Goal: Check status: Check status

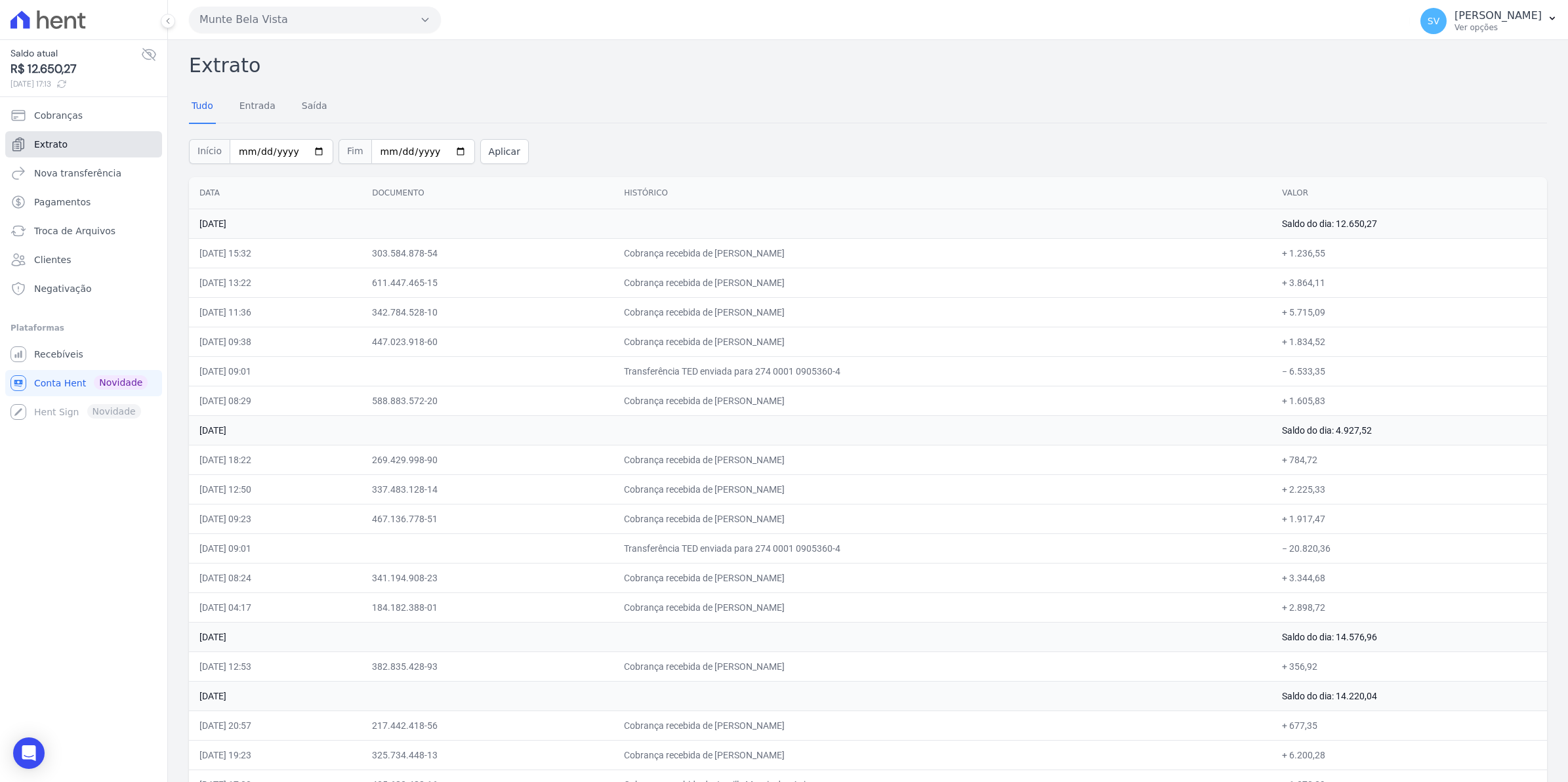
click at [50, 139] on span "Extrato" at bounding box center [51, 144] width 33 height 13
click at [63, 364] on link "Recebíveis" at bounding box center [83, 354] width 157 height 27
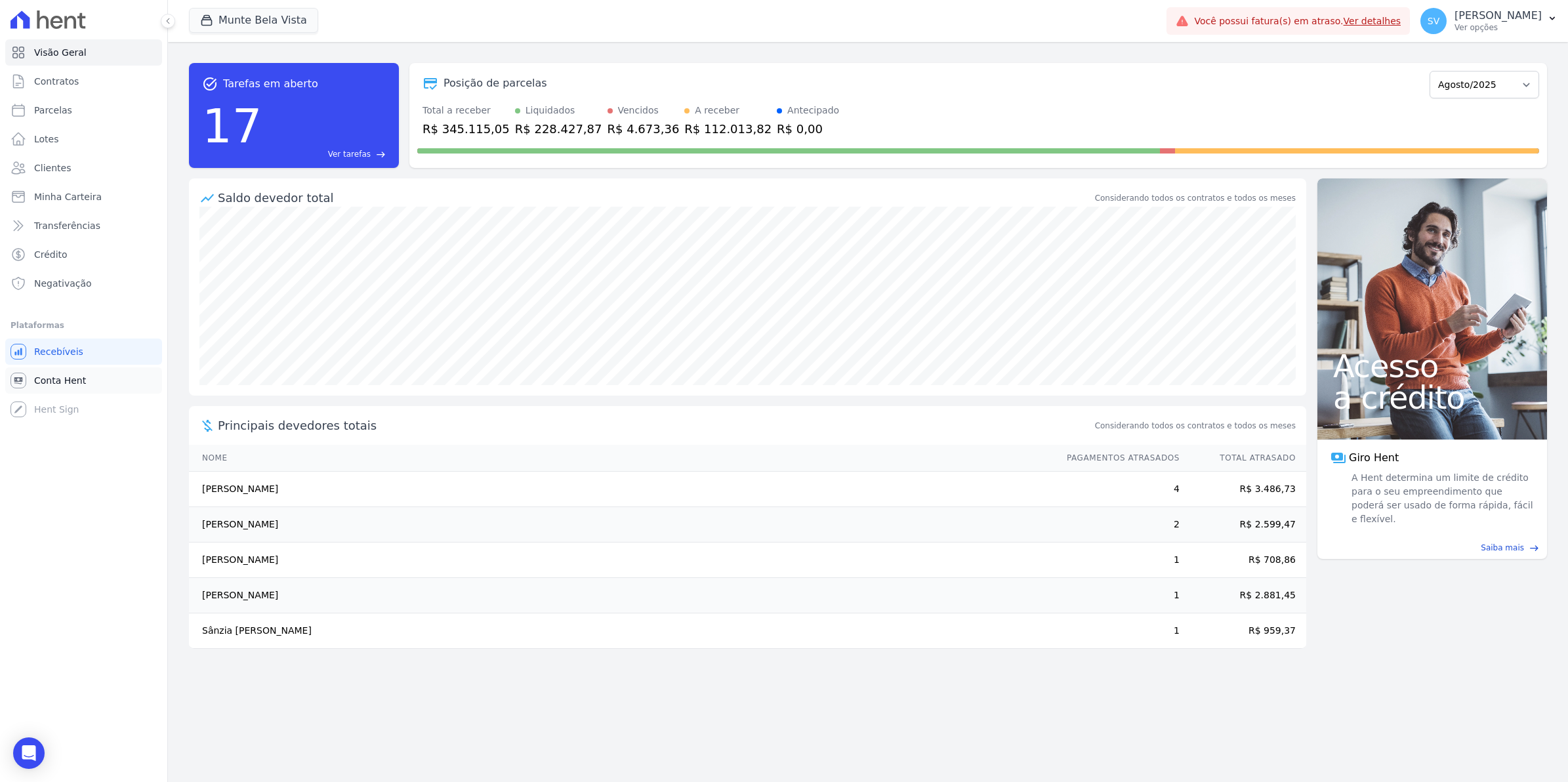
click at [42, 380] on span "Conta Hent" at bounding box center [60, 380] width 52 height 13
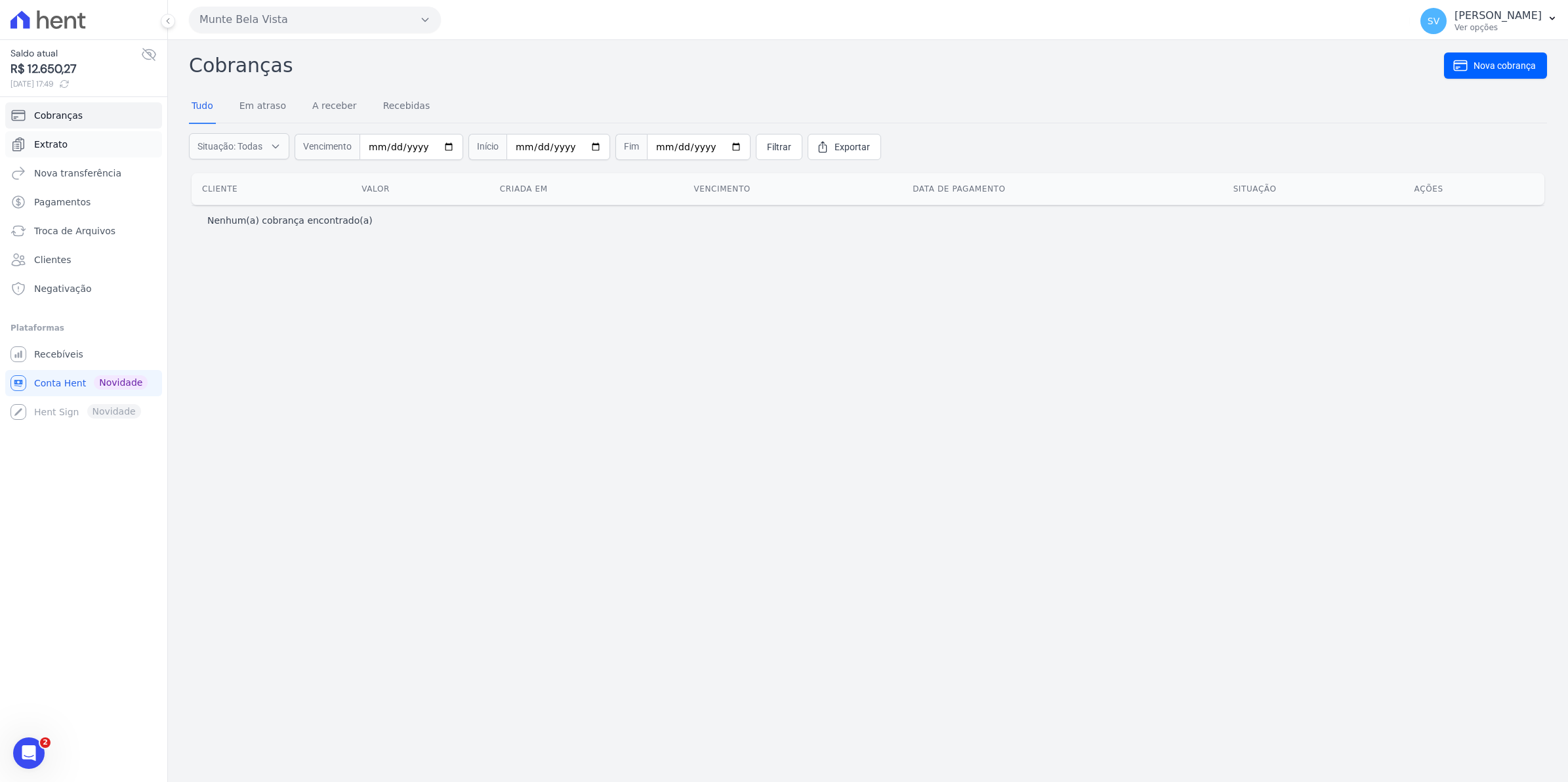
click at [52, 152] on link "Extrato" at bounding box center [83, 144] width 157 height 27
